Goal: Information Seeking & Learning: Learn about a topic

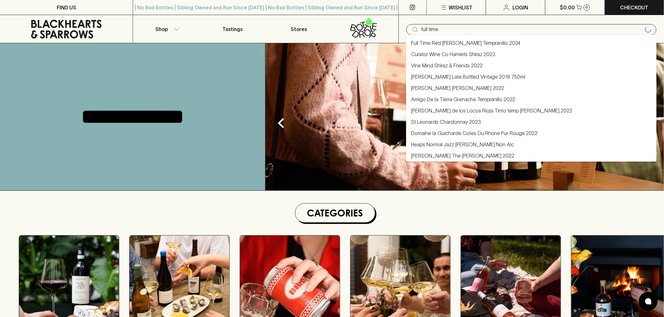
type input "full time"
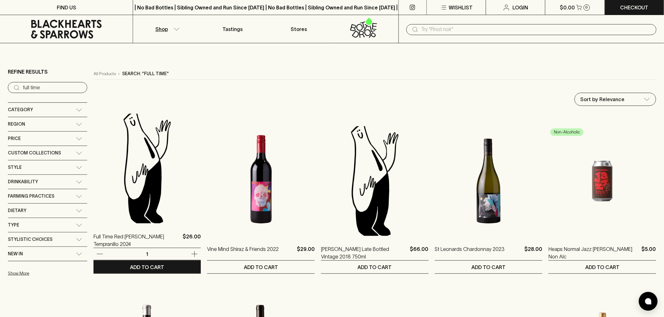
click at [156, 168] on img at bounding box center [147, 169] width 108 height 110
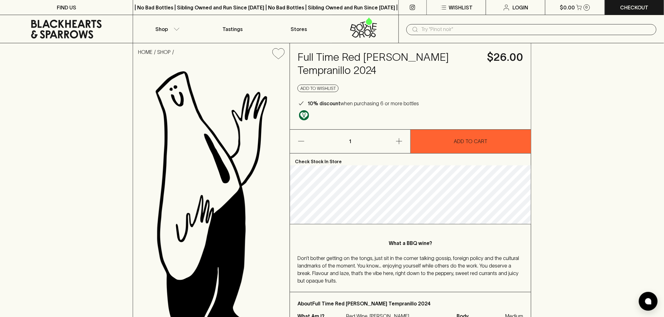
click at [358, 61] on h4 "Full Time Red [PERSON_NAME] Tempranillo 2024" at bounding box center [388, 64] width 182 height 26
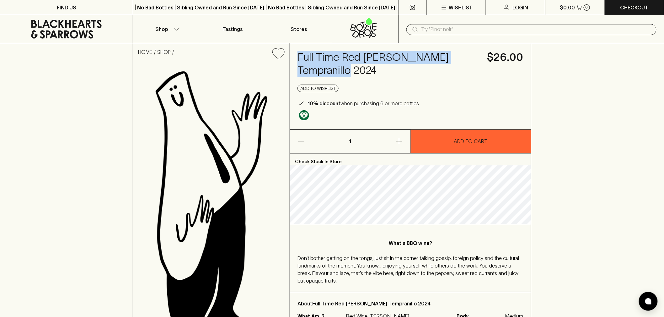
drag, startPoint x: 323, startPoint y: 71, endPoint x: 299, endPoint y: 55, distance: 29.8
click at [299, 55] on h4 "Full Time Red [PERSON_NAME] Tempranillo 2024" at bounding box center [388, 64] width 182 height 26
copy h4 "Full Time Red [PERSON_NAME] Tempranillo 2024"
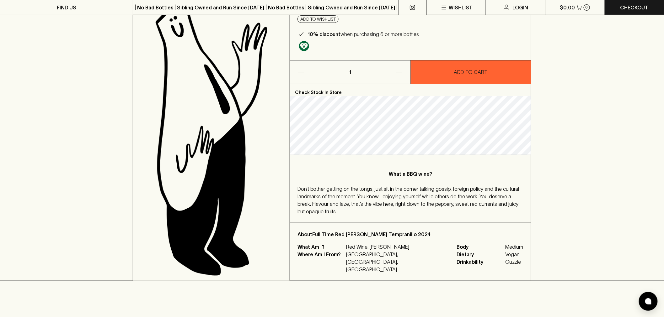
scroll to position [70, 0]
click at [378, 246] on p "Red Wine, Graciano" at bounding box center [397, 247] width 103 height 8
copy p "Graciano"
drag, startPoint x: 423, startPoint y: 254, endPoint x: 368, endPoint y: 255, distance: 54.9
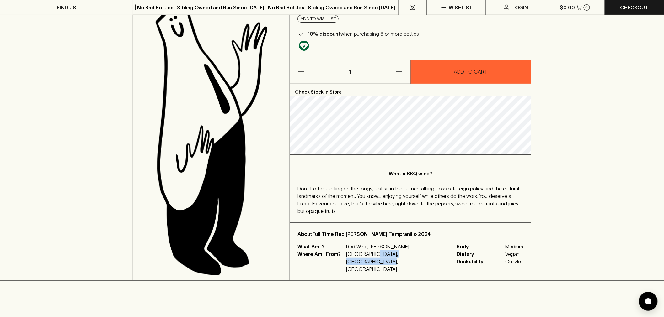
click at [368, 255] on div "What Am I? Red Wine, Graciano Where Am I From? Australia, New South Wales, Hill…" at bounding box center [410, 258] width 226 height 30
copy p "New South Wales, Hilltops"
drag, startPoint x: 441, startPoint y: 199, endPoint x: 410, endPoint y: 185, distance: 34.2
click at [441, 199] on div "Don’t bother getting on the tongs, just sit in the corner talking gossip, forei…" at bounding box center [410, 200] width 226 height 30
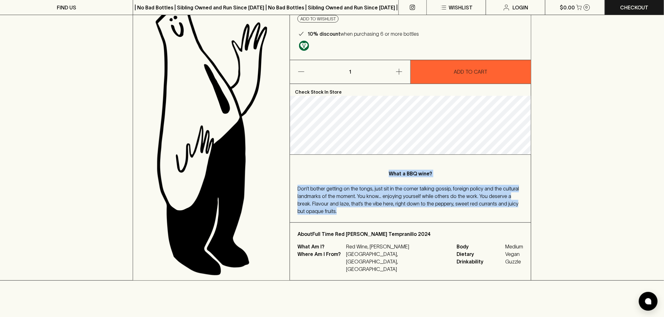
drag, startPoint x: 319, startPoint y: 212, endPoint x: 390, endPoint y: 170, distance: 83.0
click at [390, 170] on div "What a BBQ wine? Don’t bother getting on the tongs, just sit in the corner talk…" at bounding box center [410, 189] width 241 height 68
copy div "What a BBQ wine? Don’t bother getting on the tongs, just sit in the corner talk…"
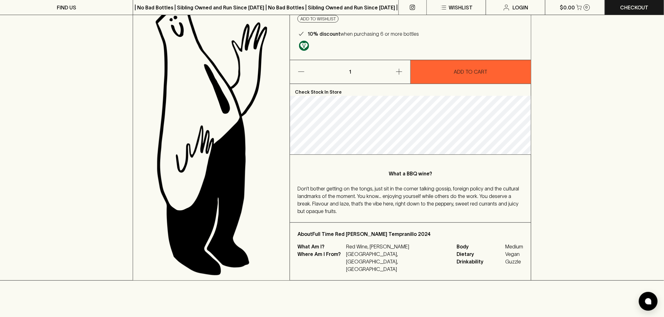
click at [388, 225] on div "About Full Time Red Graciano Tempranillo 2024 What Am I? Red Wine, Graciano Whe…" at bounding box center [410, 252] width 241 height 58
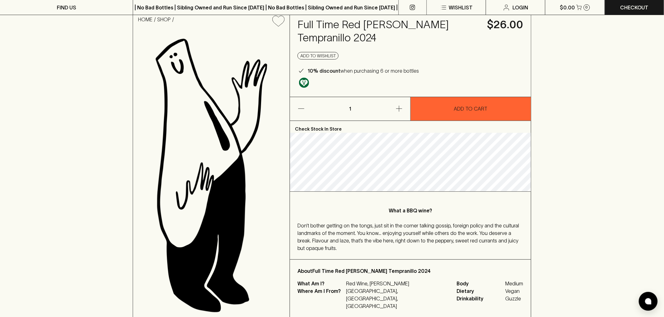
scroll to position [0, 0]
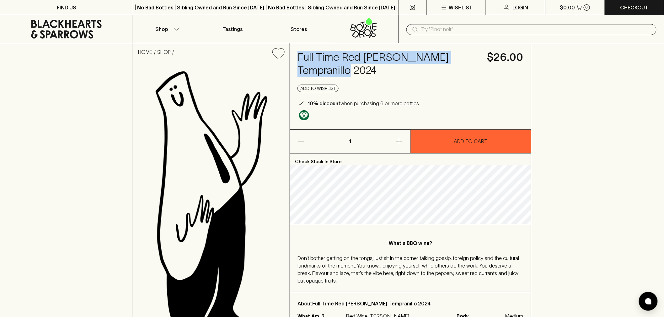
drag, startPoint x: 324, startPoint y: 70, endPoint x: 299, endPoint y: 56, distance: 29.2
click at [299, 56] on h4 "Full Time Red [PERSON_NAME] Tempranillo 2024" at bounding box center [388, 64] width 182 height 26
copy h4 "Full Time Red [PERSON_NAME] Tempranillo 2024"
click at [72, 29] on icon at bounding box center [66, 29] width 123 height 19
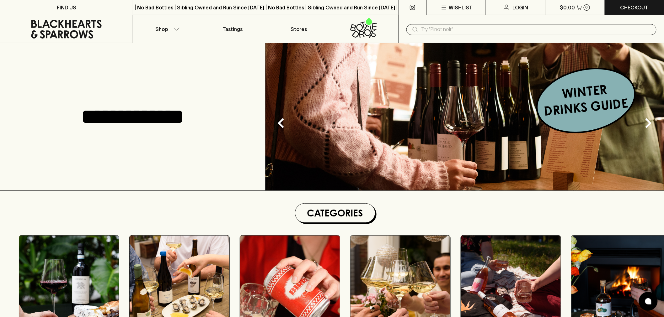
click at [431, 32] on input "text" at bounding box center [536, 29] width 230 height 10
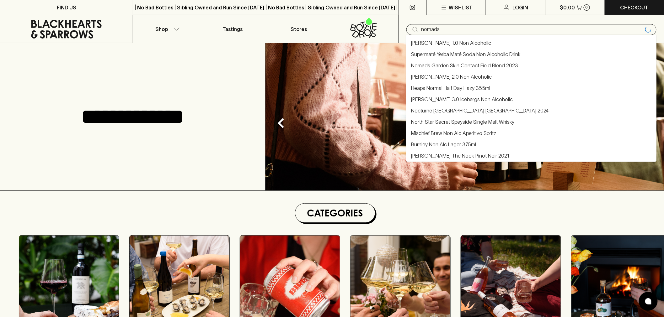
type input "nomads"
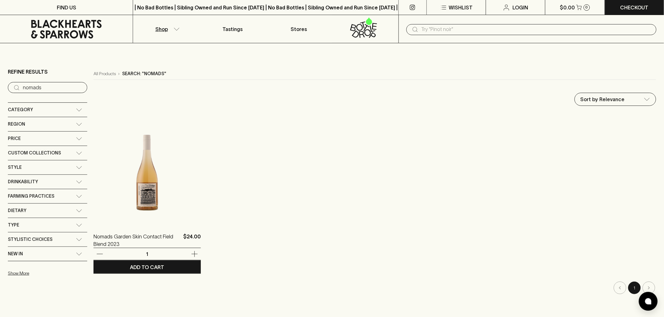
click at [144, 189] on img at bounding box center [147, 169] width 108 height 110
